Goal: Task Accomplishment & Management: Manage account settings

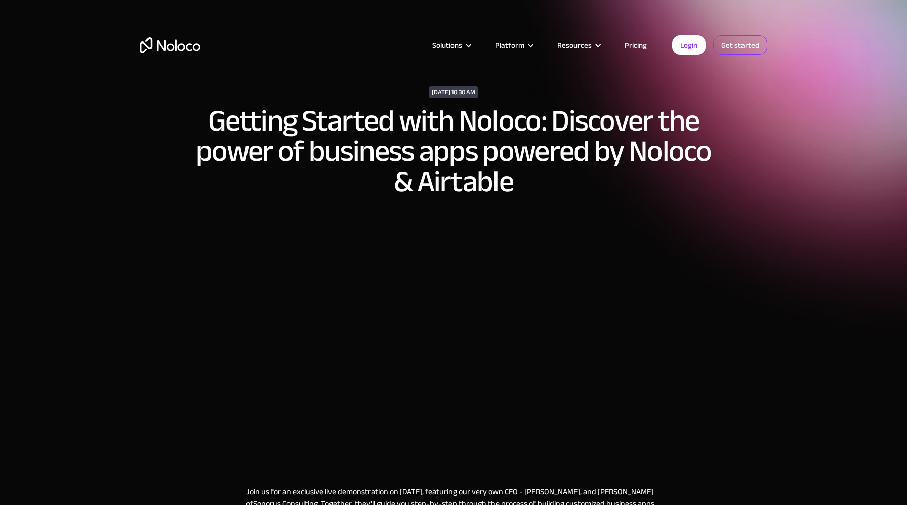
click at [0, 0] on link "Get started" at bounding box center [0, 0] width 0 height 0
click at [747, 42] on link "Get started" at bounding box center [740, 44] width 54 height 19
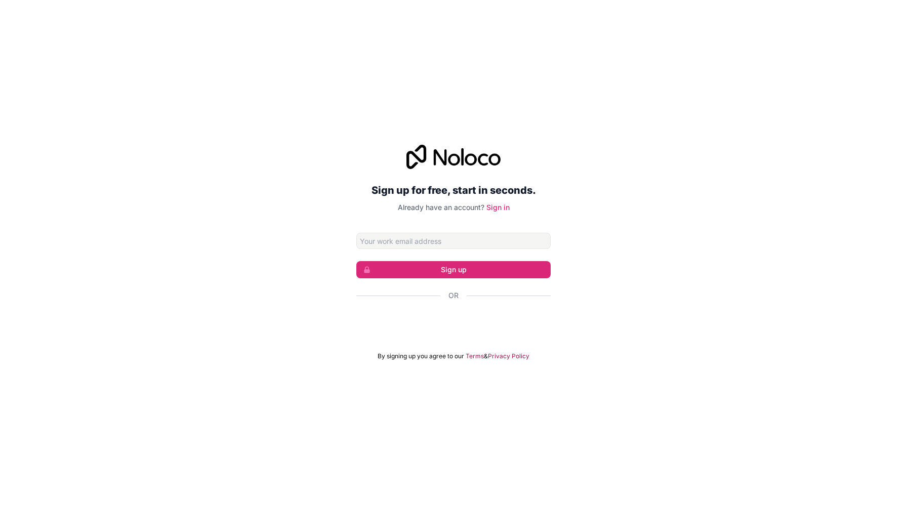
click at [581, 300] on div "Sign up for free, start in seconds. Already have an account? Sign in Sign up Or…" at bounding box center [453, 253] width 907 height 244
click at [467, 242] on input "Email address" at bounding box center [453, 241] width 194 height 16
type input "[EMAIL_ADDRESS][DOMAIN_NAME]"
click at [462, 273] on button "Sign up" at bounding box center [453, 269] width 194 height 17
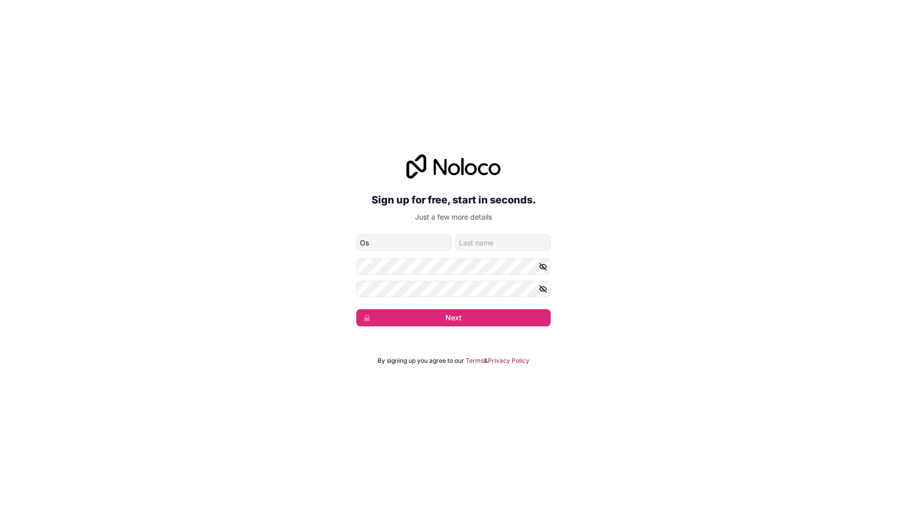
type input "Oscar"
click at [500, 245] on input "family-name" at bounding box center [503, 242] width 95 height 16
type input "[PERSON_NAME]"
click at [356, 309] on button "Next" at bounding box center [453, 317] width 194 height 17
click at [544, 267] on icon "button" at bounding box center [543, 266] width 9 height 9
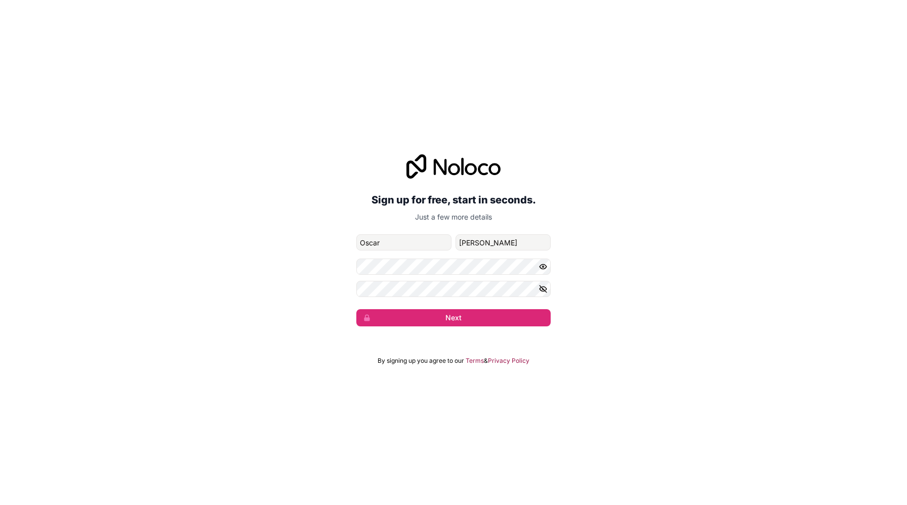
click at [544, 266] on icon "button" at bounding box center [543, 266] width 9 height 9
click at [545, 288] on icon "button" at bounding box center [543, 288] width 9 height 9
click at [471, 325] on button "Next" at bounding box center [453, 317] width 194 height 17
click at [464, 319] on button "Next" at bounding box center [453, 317] width 194 height 17
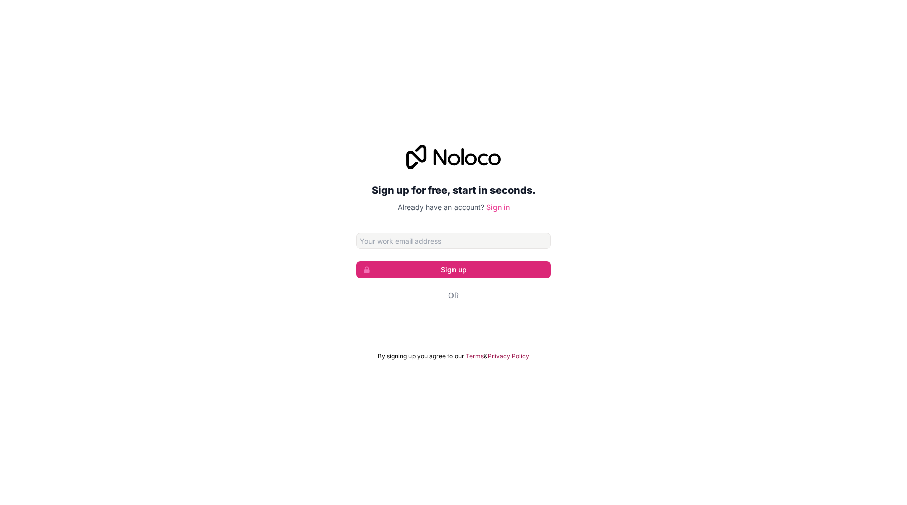
click at [498, 209] on link "Sign in" at bounding box center [497, 207] width 23 height 9
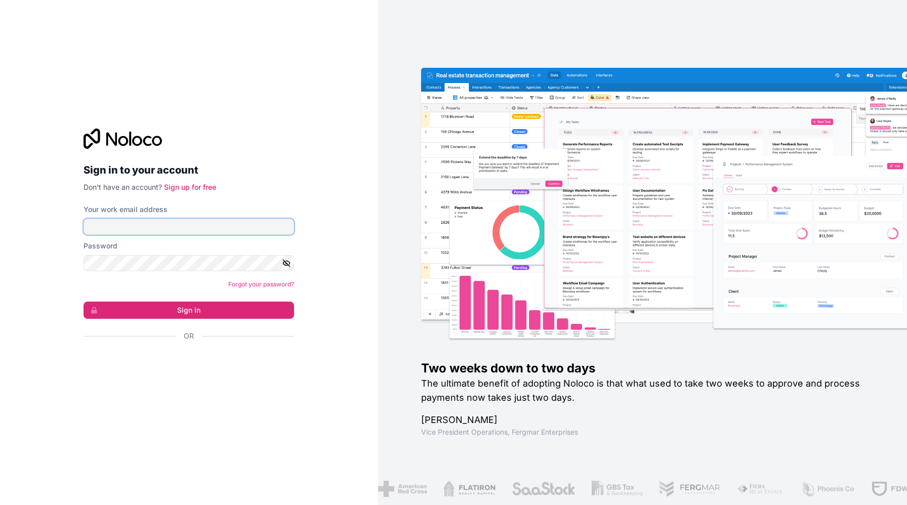
type input "[EMAIL_ADDRESS][DOMAIN_NAME]"
click at [287, 264] on icon "button" at bounding box center [286, 263] width 7 height 7
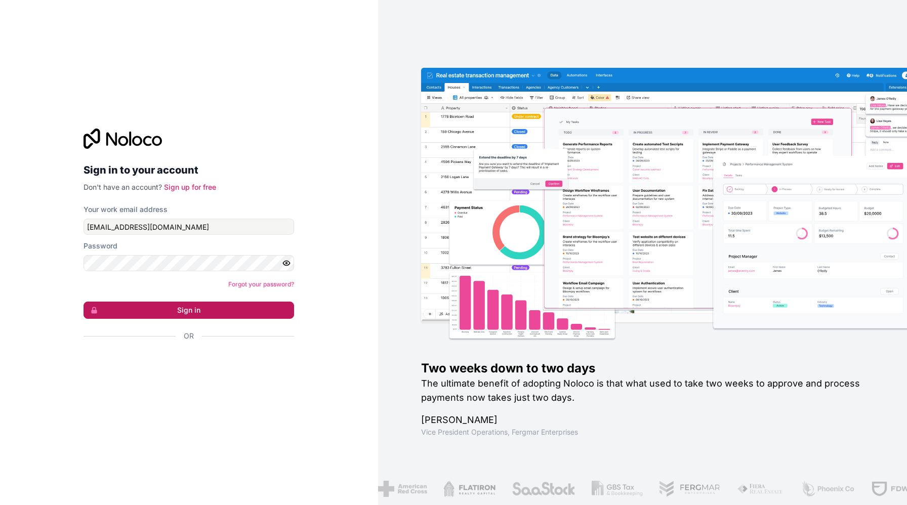
click at [203, 306] on button "Sign in" at bounding box center [189, 310] width 211 height 17
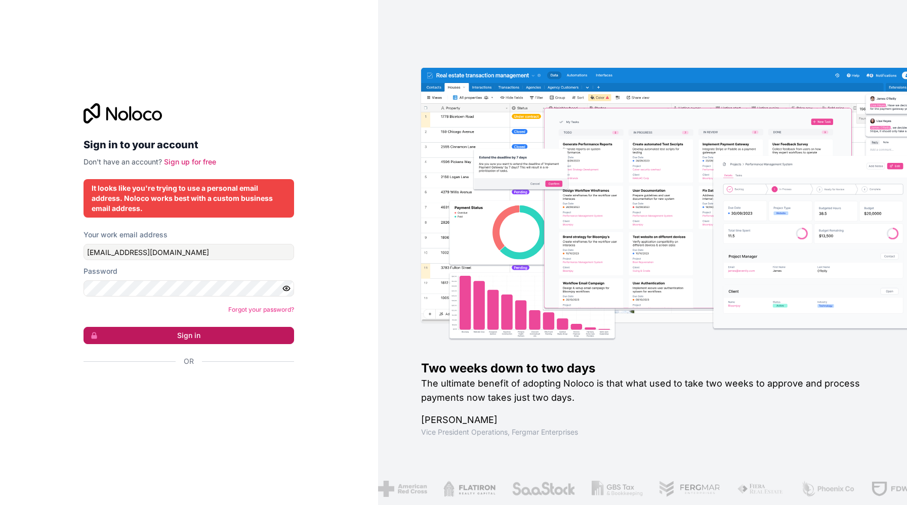
click at [222, 335] on button "Sign in" at bounding box center [189, 335] width 211 height 17
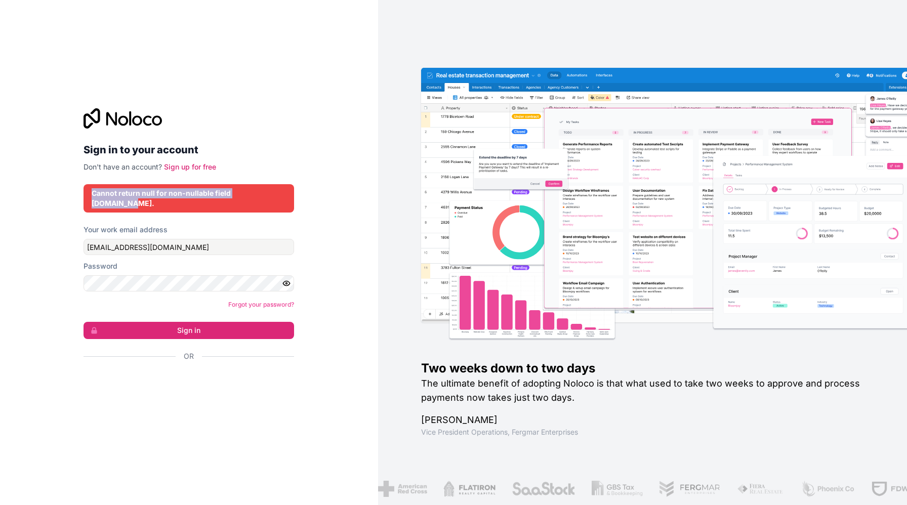
drag, startPoint x: 280, startPoint y: 199, endPoint x: 89, endPoint y: 201, distance: 191.3
click at [89, 201] on div "Cannot return null for non-nullable field User.team." at bounding box center [189, 198] width 211 height 28
copy div "Cannot return null for non-nullable field User.team."
click at [336, 220] on div "Sign in to your account Don't have an account? Sign up for free Cannot return n…" at bounding box center [189, 252] width 378 height 505
